Goal: Task Accomplishment & Management: Complete application form

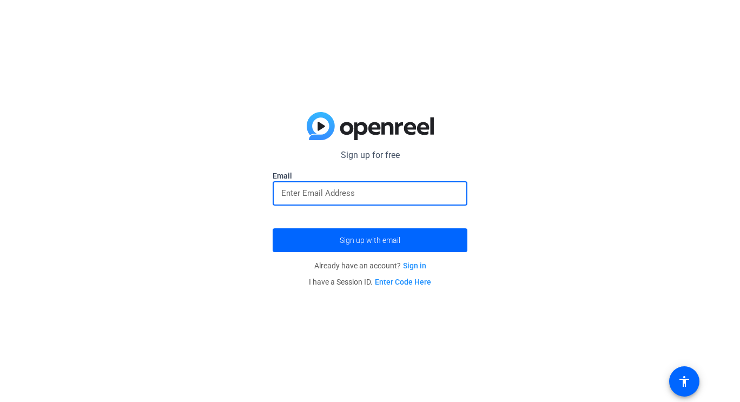
click at [350, 200] on input "email" at bounding box center [369, 193] width 177 height 13
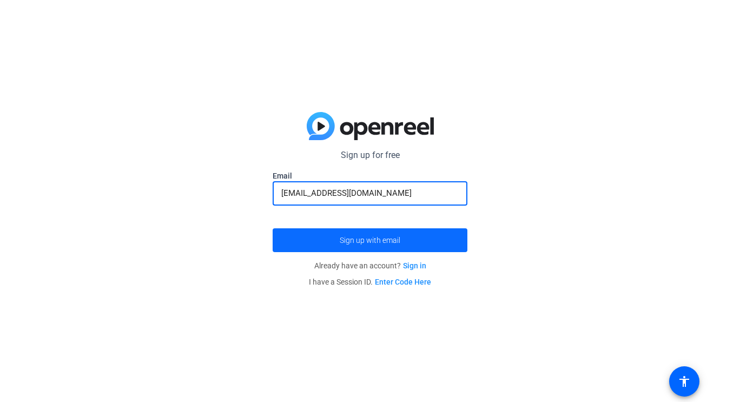
click at [354, 240] on span "Sign up with email" at bounding box center [370, 240] width 61 height 0
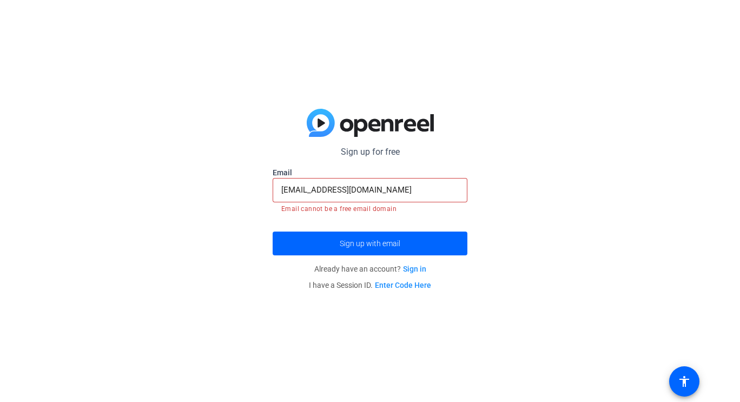
click at [401, 190] on input "[EMAIL_ADDRESS][DOMAIN_NAME]" at bounding box center [369, 189] width 177 height 13
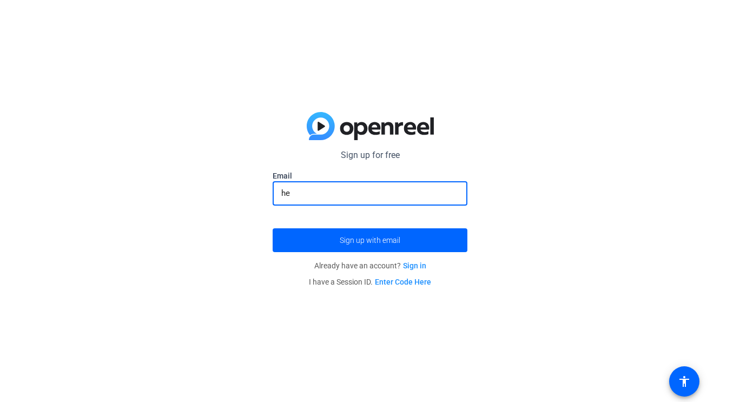
type input "h"
type input "[EMAIL_ADDRESS][DOMAIN_NAME]"
click at [273, 228] on button "Sign up with email" at bounding box center [370, 240] width 195 height 24
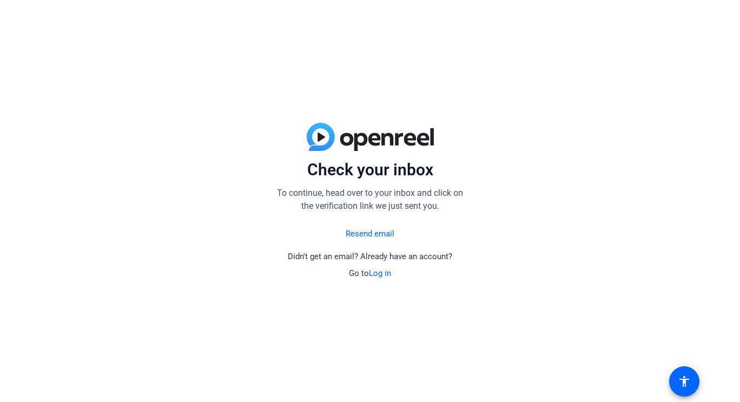
click at [374, 190] on p "To continue, head over to your inbox and click on the verification link we just…" at bounding box center [370, 200] width 195 height 26
